Goal: Entertainment & Leisure: Consume media (video, audio)

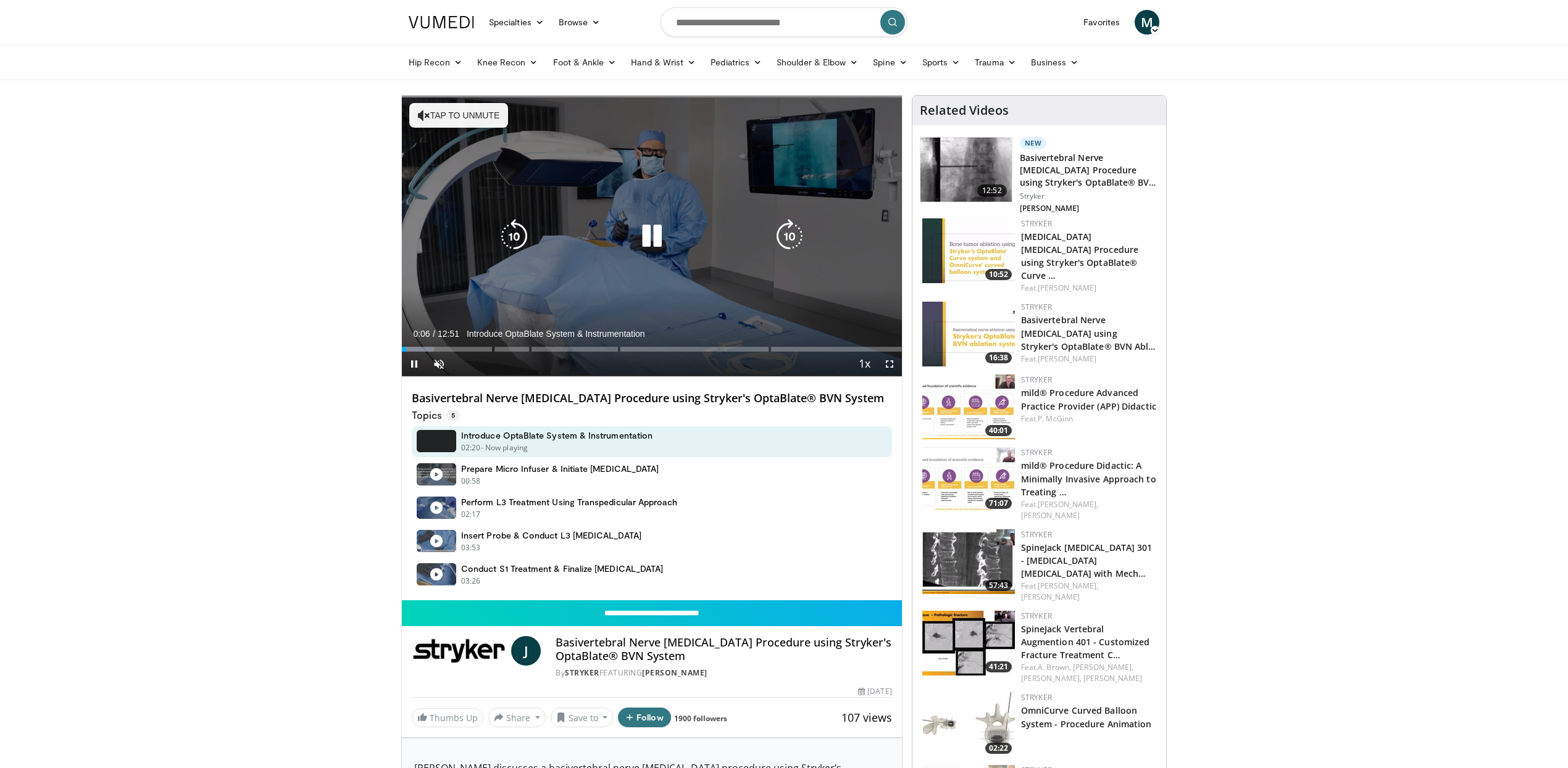
click at [661, 238] on icon "Video Player" at bounding box center [651, 236] width 35 height 35
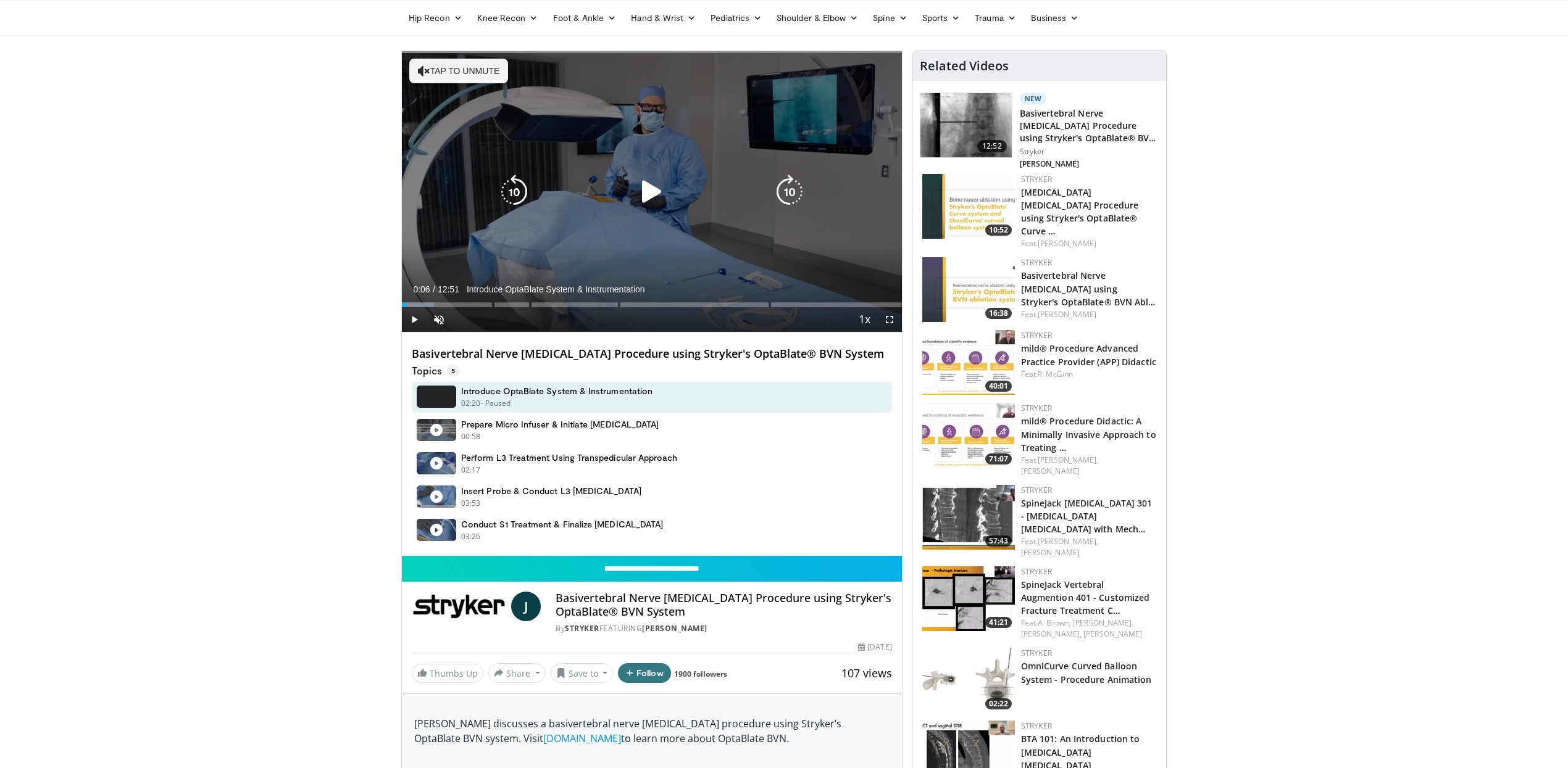
scroll to position [60, 0]
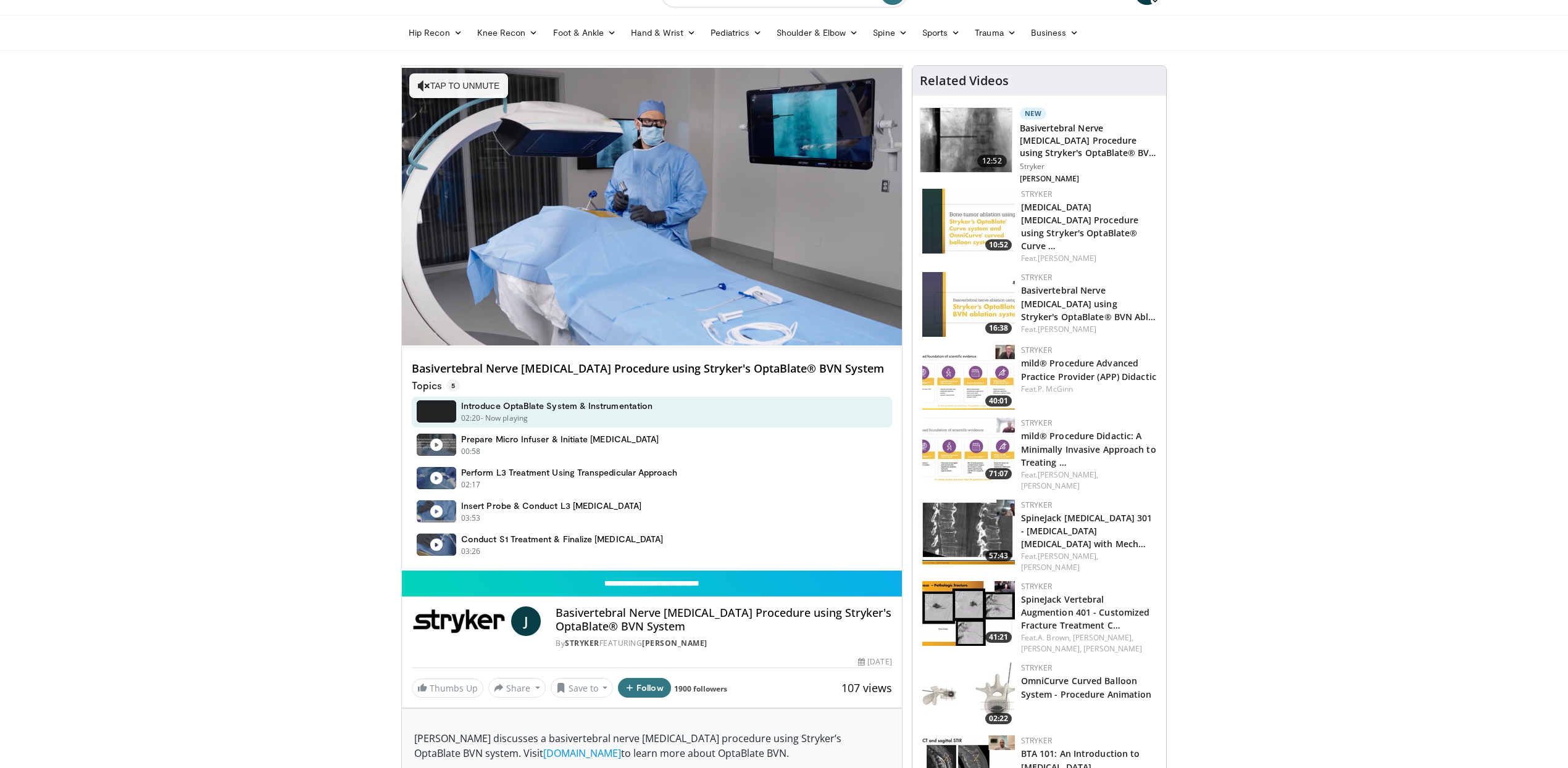
scroll to position [32, 0]
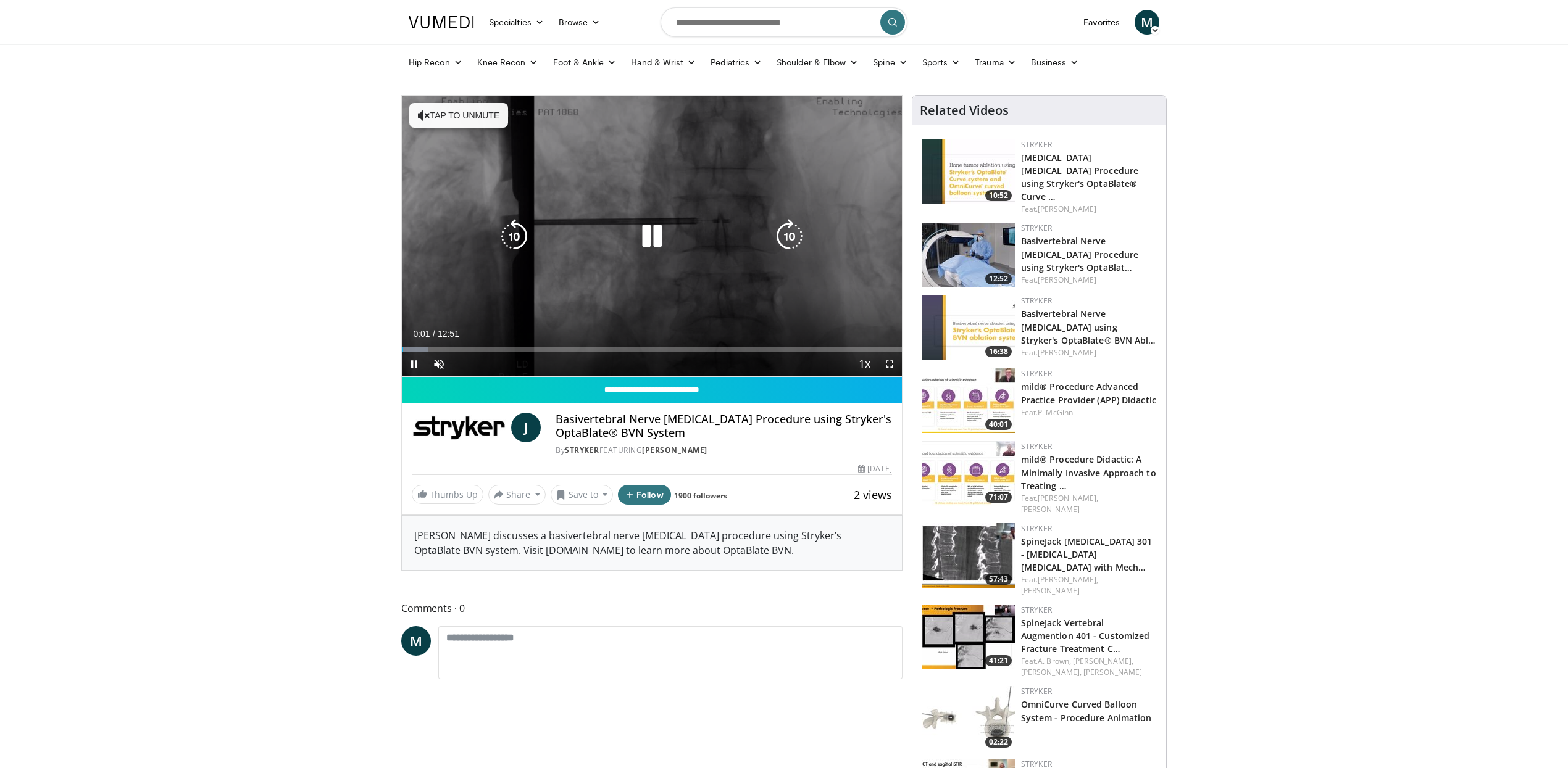
click at [660, 229] on icon "Video Player" at bounding box center [651, 236] width 35 height 35
